Goal: Information Seeking & Learning: Learn about a topic

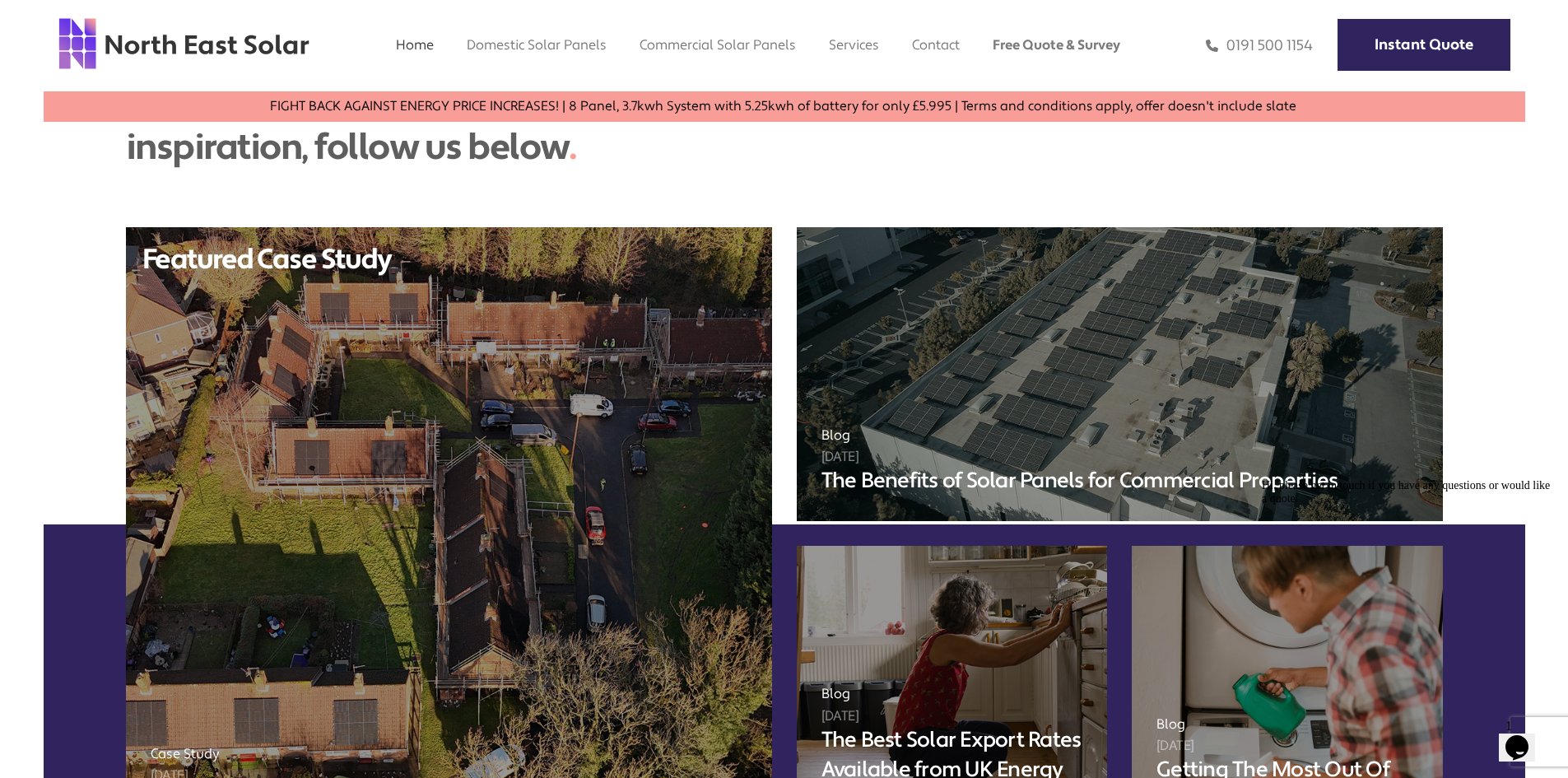
scroll to position [6519, 0]
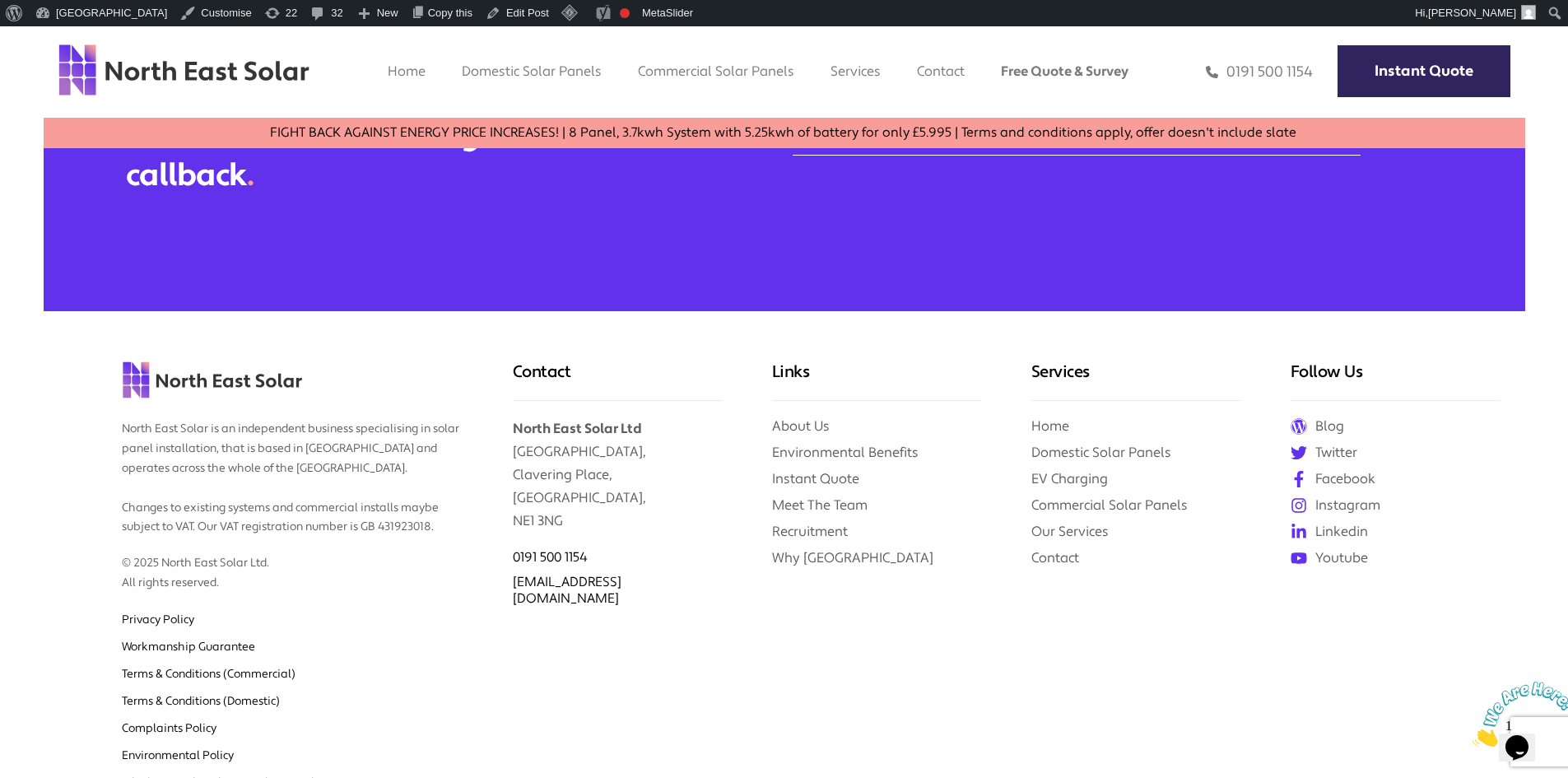
scroll to position [3602, 0]
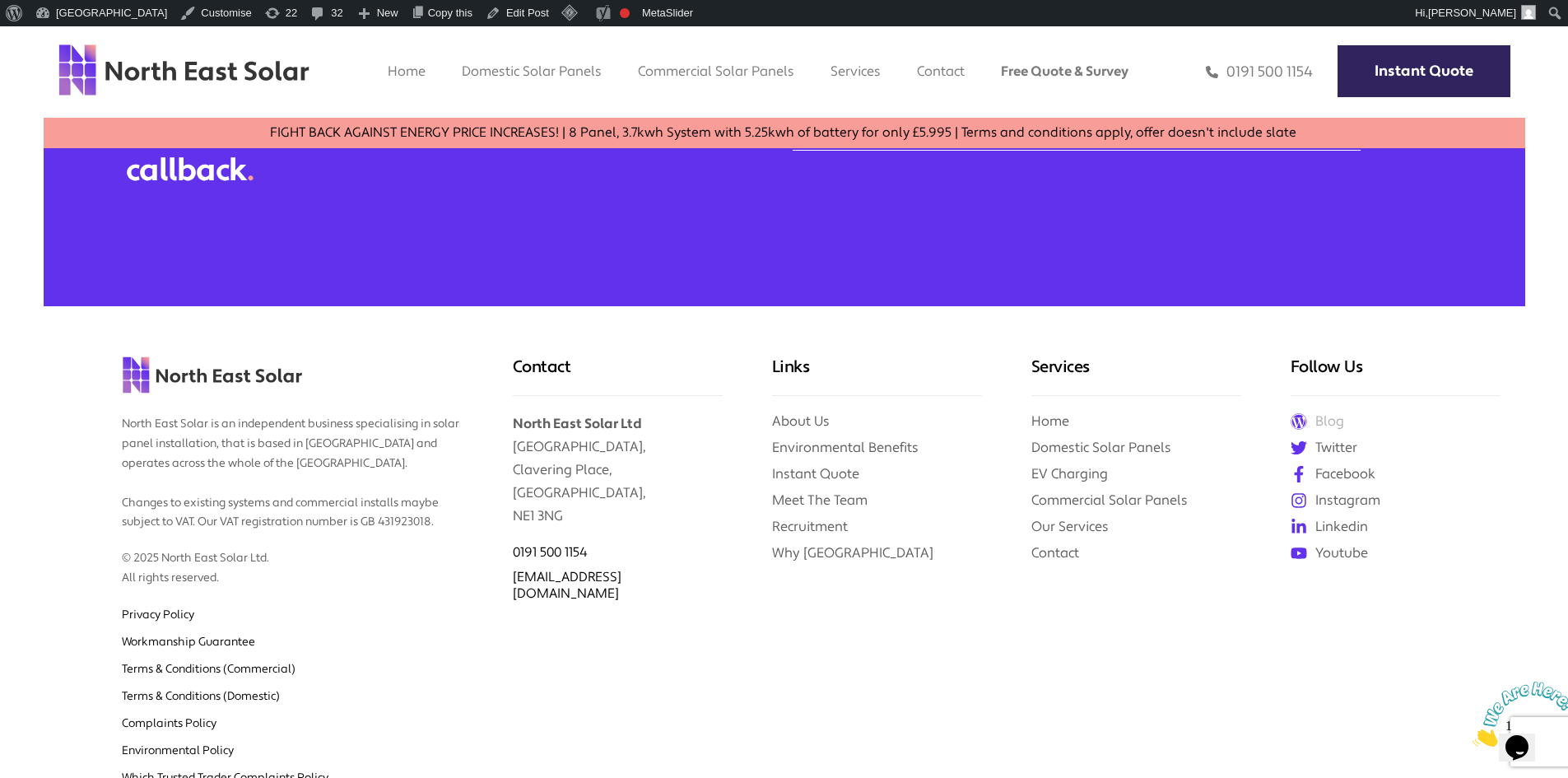
click at [1334, 412] on link "Blog" at bounding box center [1395, 421] width 210 height 18
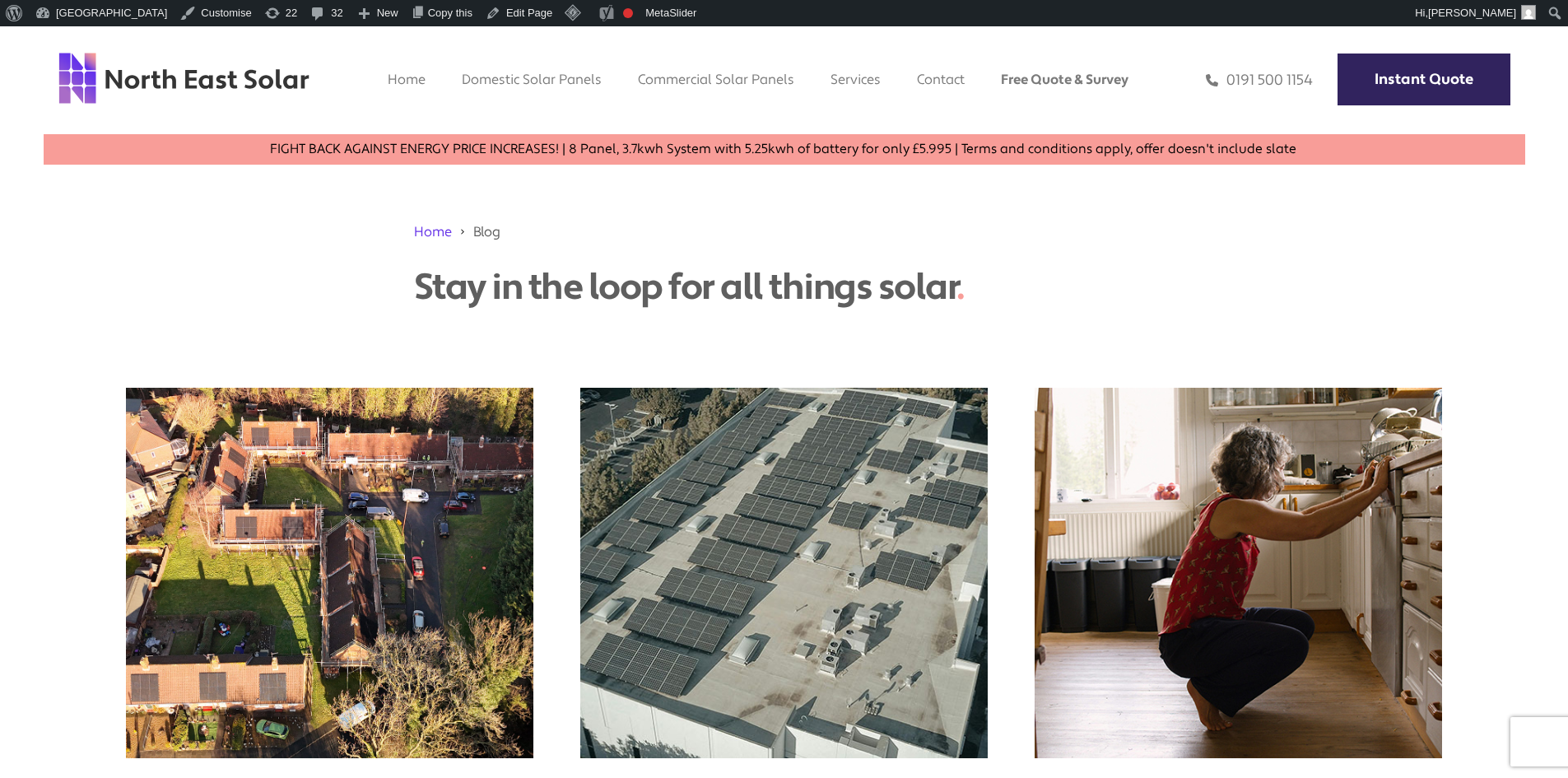
click at [844, 476] on img at bounding box center [784, 573] width 449 height 407
